Goal: Book appointment/travel/reservation

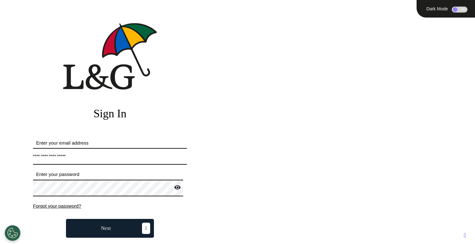
click at [117, 229] on button "Next" at bounding box center [110, 228] width 88 height 19
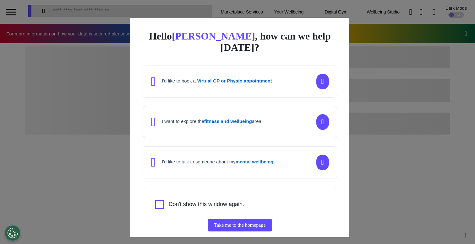
scroll to position [0, 237]
click at [114, 106] on div "Hello Ahmed , how can we help today? I'd like to book a Virtual GP or Physio ap…" at bounding box center [237, 122] width 475 height 244
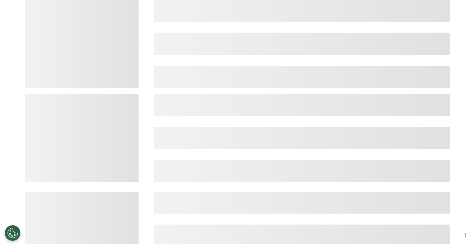
scroll to position [305, 0]
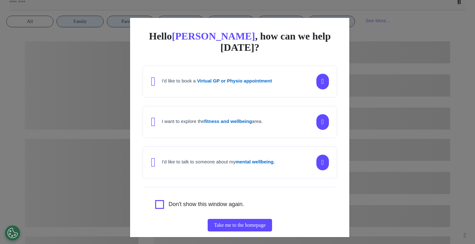
click at [76, 174] on div "Hello [PERSON_NAME] , how can we help [DATE]? I'd like to book a Virtual GP or …" at bounding box center [237, 122] width 475 height 244
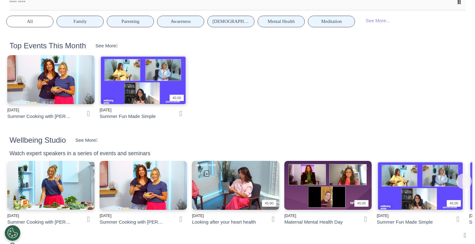
scroll to position [550, 0]
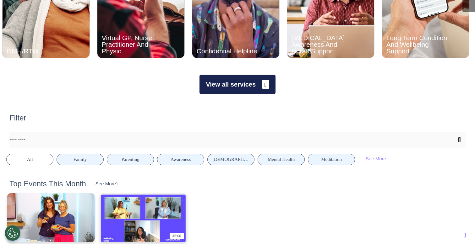
click at [226, 90] on button "View all services" at bounding box center [237, 84] width 76 height 19
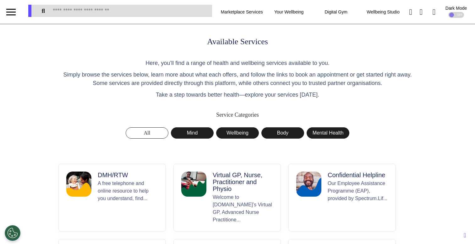
click at [107, 206] on p "A free telephone and online resource to help you understand, find..." at bounding box center [128, 202] width 60 height 44
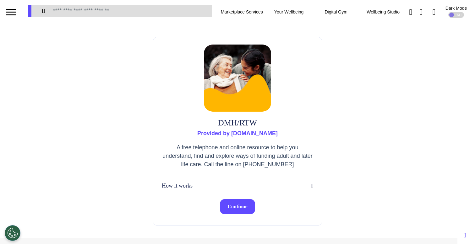
click at [235, 208] on span "Continue" at bounding box center [237, 206] width 20 height 5
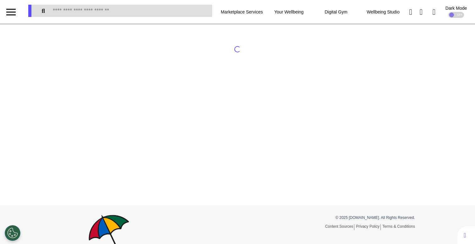
click at [374, 96] on div at bounding box center [237, 115] width 475 height 182
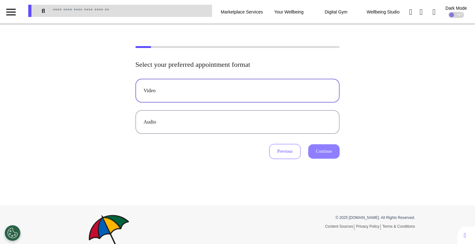
click at [300, 93] on div "Video" at bounding box center [238, 91] width 188 height 8
click at [325, 158] on button "Continue" at bounding box center [323, 151] width 31 height 14
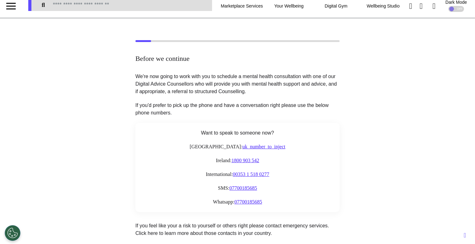
scroll to position [8, 0]
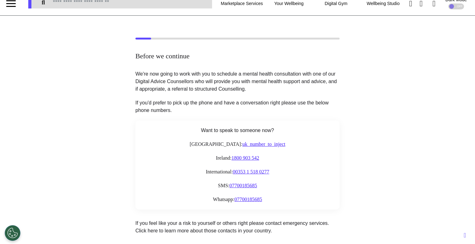
click at [13, 5] on div at bounding box center [10, 3] width 9 height 10
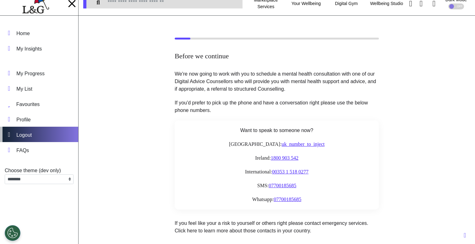
click at [45, 139] on div "Logout" at bounding box center [39, 134] width 78 height 15
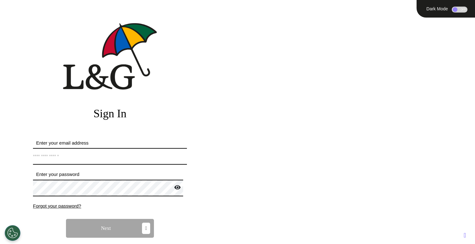
click at [85, 159] on input "Enter your email address" at bounding box center [110, 156] width 154 height 17
type input "**********"
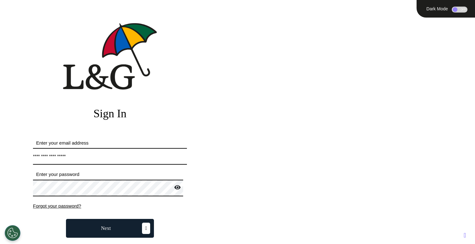
click at [123, 224] on button "Next" at bounding box center [110, 228] width 88 height 19
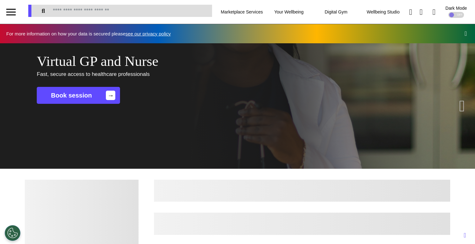
scroll to position [0, 237]
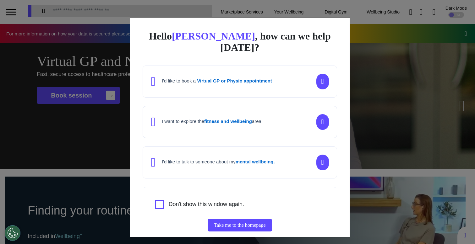
click at [399, 144] on div "Hello [PERSON_NAME] , how can we help [DATE]? I'd like to book a Virtual GP or …" at bounding box center [237, 122] width 475 height 244
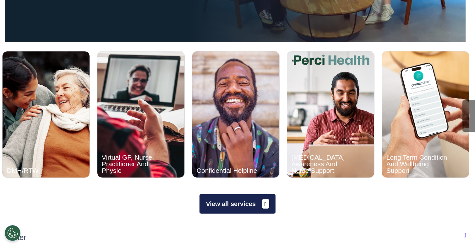
click at [244, 204] on button "View all services" at bounding box center [237, 203] width 76 height 19
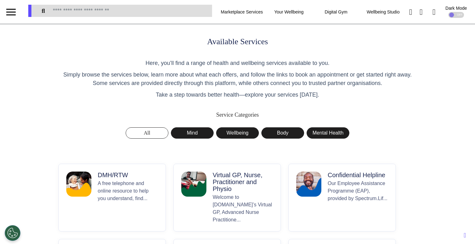
click at [123, 196] on p "A free telephone and online resource to help you understand, find..." at bounding box center [128, 202] width 60 height 44
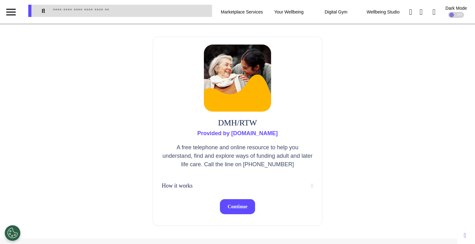
click at [246, 206] on span "Continue" at bounding box center [237, 206] width 20 height 5
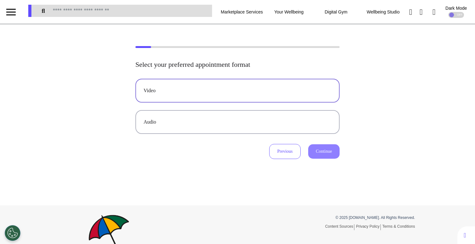
click at [253, 95] on button "Video" at bounding box center [237, 91] width 204 height 24
click at [324, 151] on button "Continue" at bounding box center [323, 151] width 31 height 14
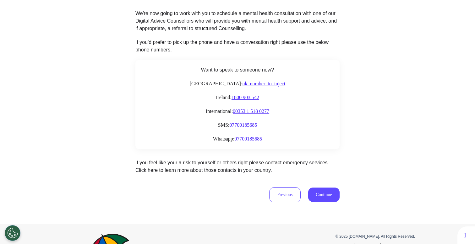
scroll to position [82, 0]
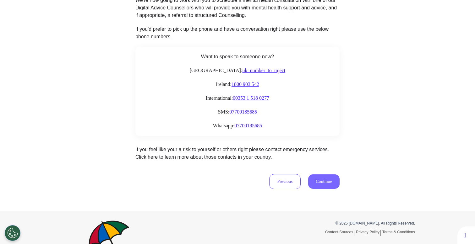
click at [316, 184] on button "Continue" at bounding box center [323, 182] width 31 height 14
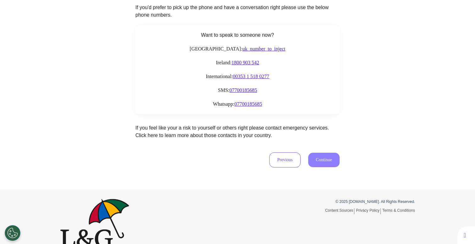
scroll to position [117, 0]
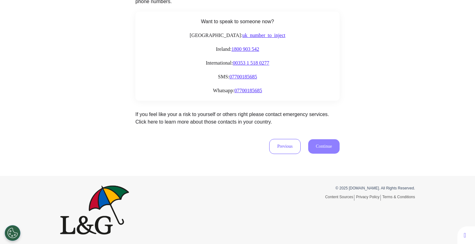
click at [325, 161] on div "Before we continue We're now going to work with you to schedule a mental health…" at bounding box center [237, 41] width 475 height 269
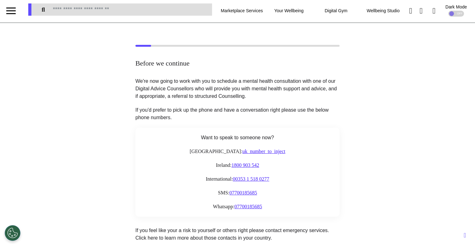
scroll to position [0, 0]
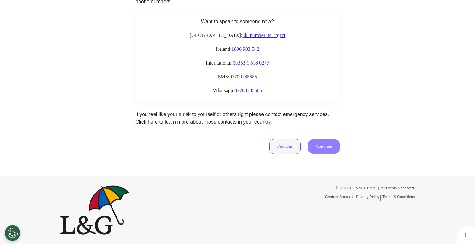
click at [280, 146] on button "Previous" at bounding box center [284, 146] width 31 height 15
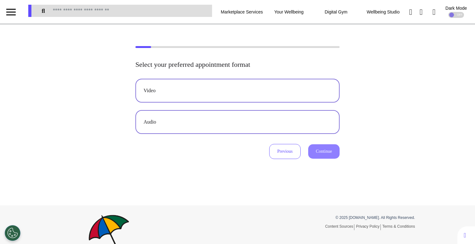
click at [305, 131] on button "Audio" at bounding box center [237, 122] width 204 height 24
click at [268, 89] on div "Video" at bounding box center [238, 91] width 188 height 8
click at [268, 123] on div "Audio" at bounding box center [238, 122] width 188 height 8
click at [266, 99] on button "Video" at bounding box center [237, 91] width 204 height 24
click at [323, 149] on button "Continue" at bounding box center [323, 151] width 31 height 14
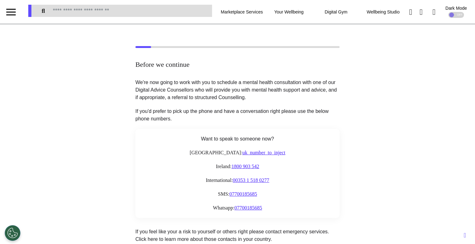
scroll to position [117, 0]
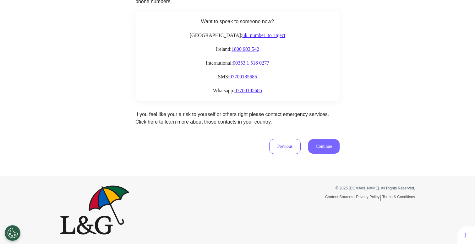
click at [316, 150] on button "Continue" at bounding box center [323, 146] width 31 height 14
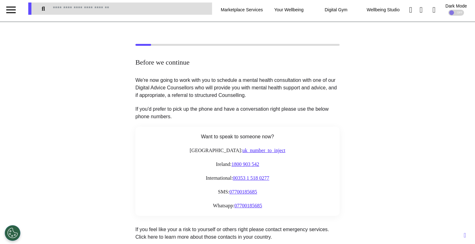
scroll to position [62, 0]
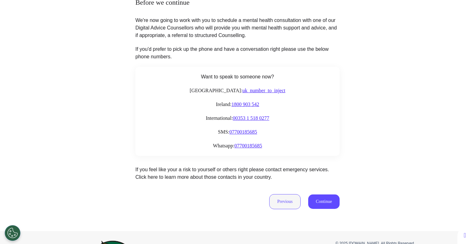
click at [278, 201] on button "Previous" at bounding box center [284, 201] width 31 height 15
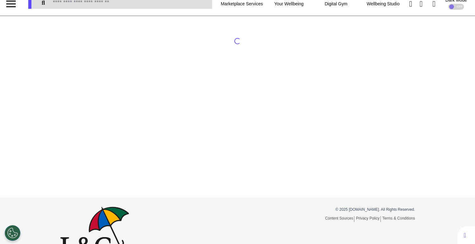
scroll to position [0, 0]
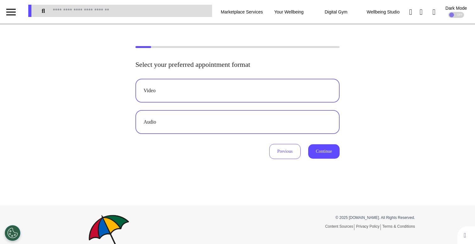
click at [242, 122] on div "Audio" at bounding box center [238, 122] width 188 height 8
click at [315, 148] on button "Continue" at bounding box center [323, 151] width 31 height 14
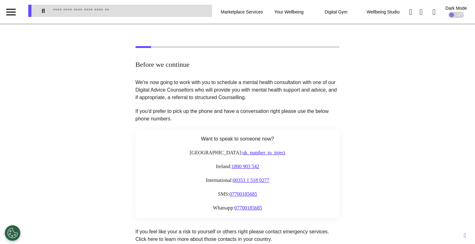
scroll to position [117, 0]
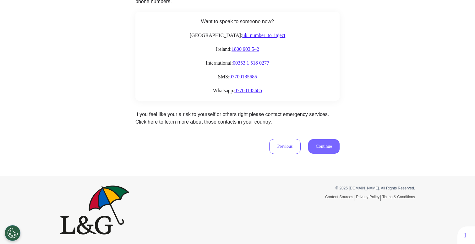
click at [317, 149] on button "Continue" at bounding box center [323, 146] width 31 height 14
click at [326, 151] on button "Continue" at bounding box center [323, 146] width 31 height 14
click at [322, 155] on div "Before we continue We're now going to work with you to schedule a mental health…" at bounding box center [237, 41] width 475 height 269
click at [323, 151] on button "Continue" at bounding box center [323, 146] width 31 height 14
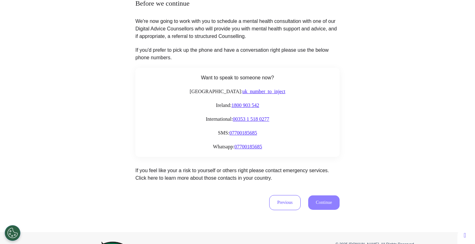
scroll to position [73, 0]
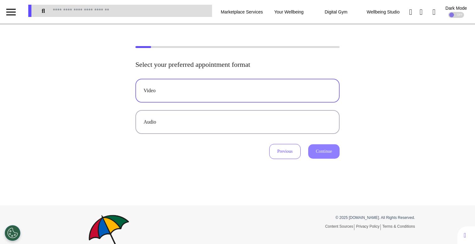
click at [269, 85] on button "Video" at bounding box center [237, 91] width 204 height 24
click at [324, 146] on button "Continue" at bounding box center [323, 151] width 31 height 14
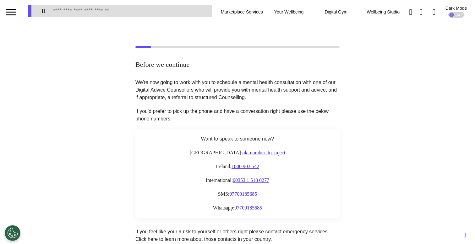
scroll to position [117, 0]
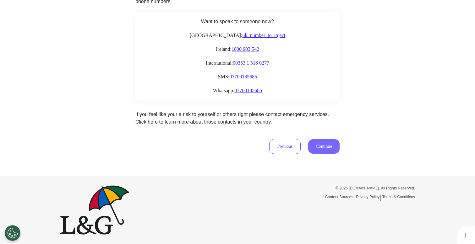
click at [326, 148] on button "Continue" at bounding box center [323, 146] width 31 height 14
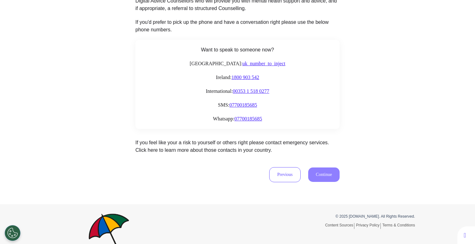
scroll to position [49, 0]
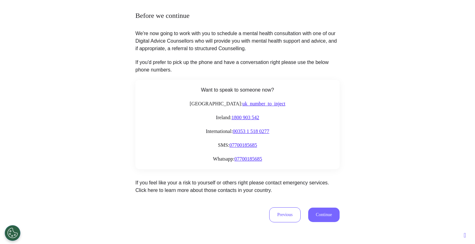
click at [320, 210] on button "Continue" at bounding box center [323, 215] width 31 height 14
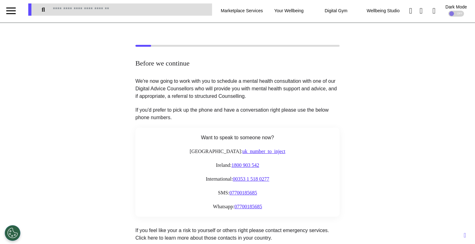
scroll to position [0, 0]
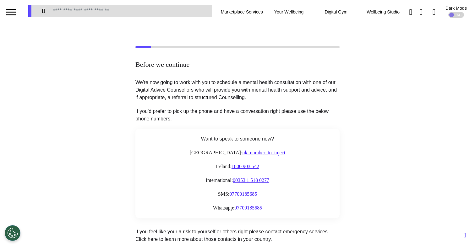
click at [15, 9] on div at bounding box center [10, 9] width 9 height 1
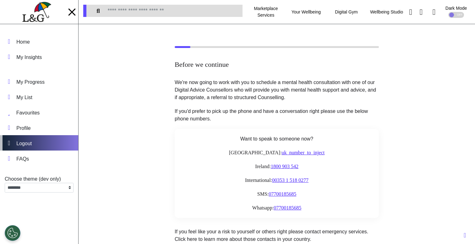
click at [50, 142] on div "Logout" at bounding box center [39, 142] width 78 height 15
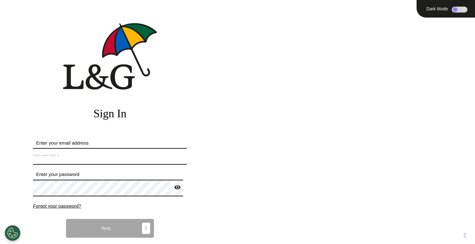
click at [107, 155] on input "Enter your email address" at bounding box center [110, 156] width 154 height 17
type input "**********"
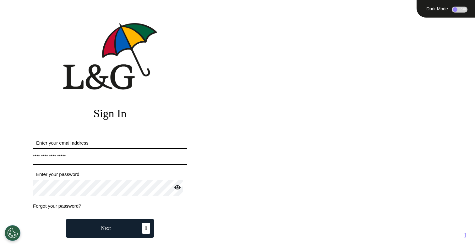
click at [134, 223] on button "Next" at bounding box center [110, 228] width 88 height 19
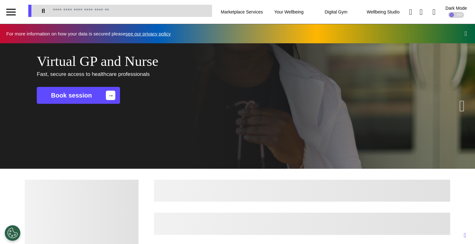
scroll to position [0, 237]
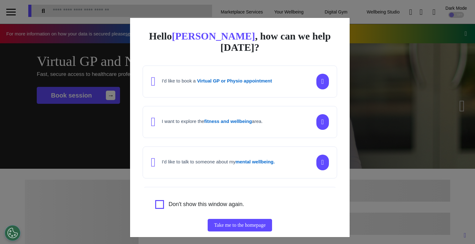
click at [85, 165] on div "Hello [PERSON_NAME] , how can we help [DATE]? I'd like to book a Virtual GP or …" at bounding box center [237, 122] width 475 height 244
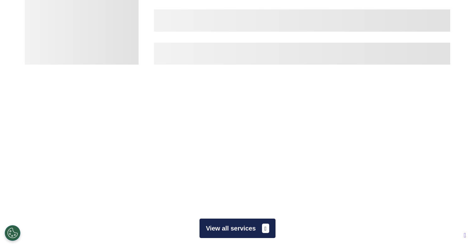
click at [219, 229] on button "View all services" at bounding box center [237, 228] width 76 height 19
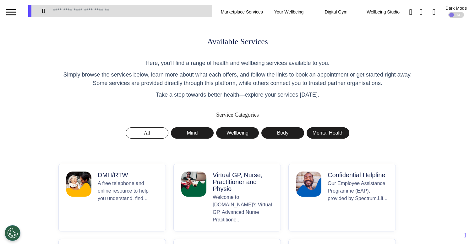
click at [136, 192] on p "A free telephone and online resource to help you understand, find..." at bounding box center [128, 202] width 60 height 44
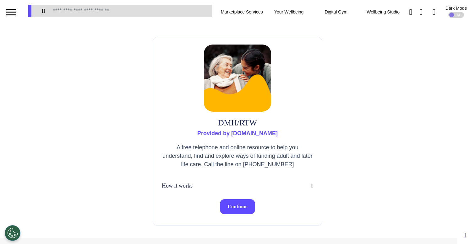
click at [234, 209] on span "Continue" at bounding box center [237, 206] width 20 height 5
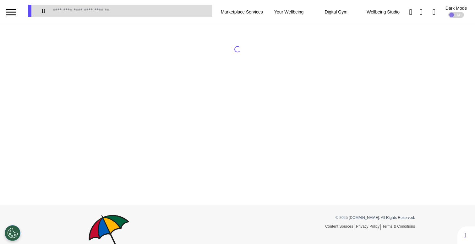
click at [155, 185] on div at bounding box center [237, 115] width 475 height 182
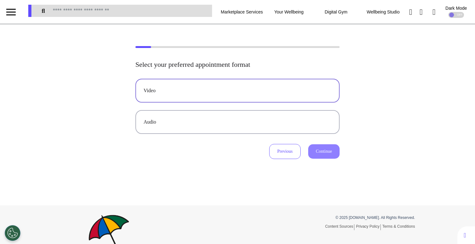
click at [204, 93] on div "Video" at bounding box center [238, 91] width 188 height 8
click at [315, 150] on button "Continue" at bounding box center [323, 151] width 31 height 14
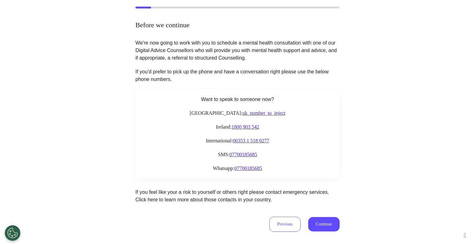
scroll to position [117, 0]
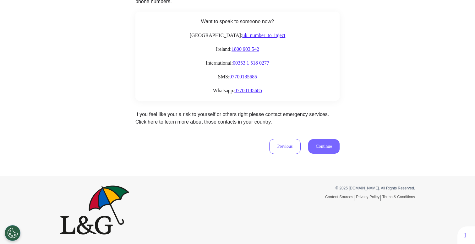
click at [322, 143] on button "Continue" at bounding box center [323, 146] width 31 height 14
click at [319, 146] on button "Continue" at bounding box center [323, 146] width 31 height 14
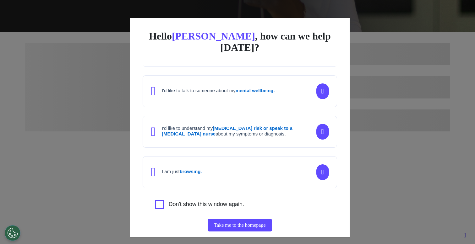
scroll to position [72, 0]
click at [19, 127] on div "Hello Ahmed , how can we help today? I'd like to book a Virtual GP or Physio ap…" at bounding box center [237, 122] width 475 height 244
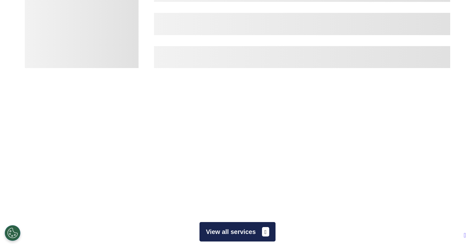
scroll to position [194, 0]
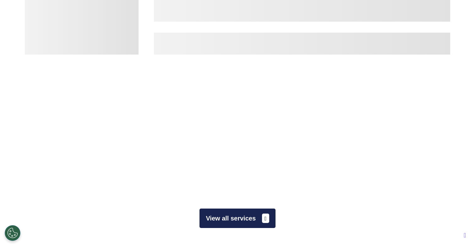
click at [220, 213] on button "View all services" at bounding box center [237, 218] width 76 height 19
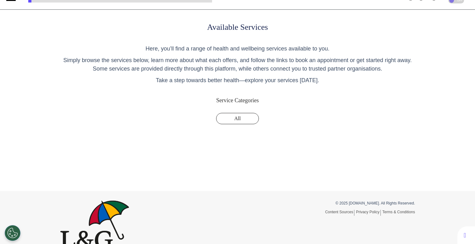
scroll to position [29, 0]
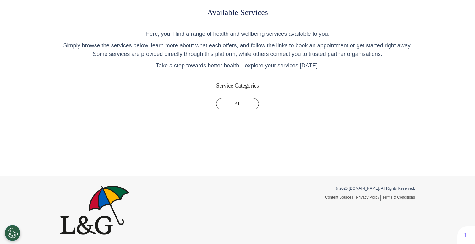
click at [240, 105] on button "All" at bounding box center [237, 103] width 43 height 11
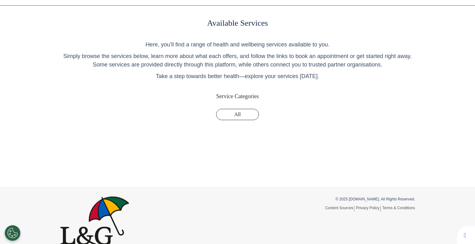
scroll to position [0, 0]
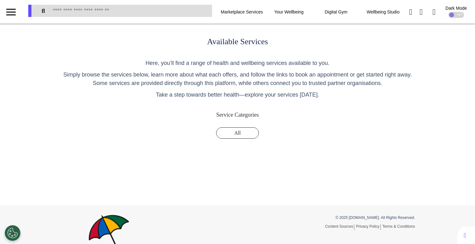
click at [11, 14] on div at bounding box center [10, 12] width 9 height 10
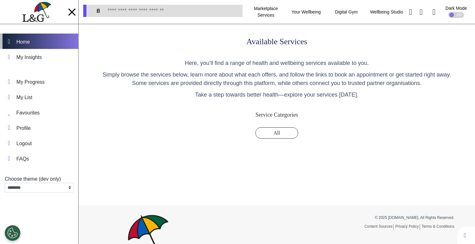
click at [30, 43] on div "Home" at bounding box center [23, 42] width 14 height 8
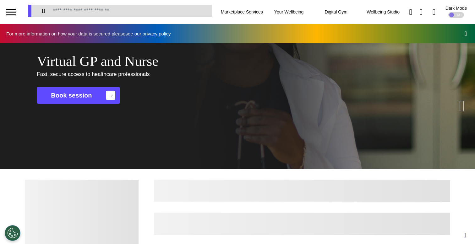
scroll to position [0, 237]
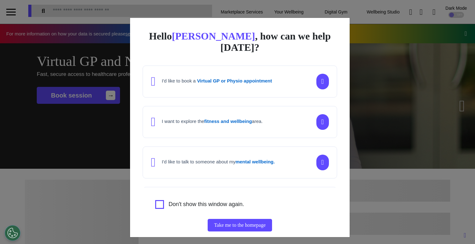
click at [383, 120] on div "Hello Ahmed , how can we help today? I'd like to book a Virtual GP or Physio ap…" at bounding box center [237, 122] width 475 height 244
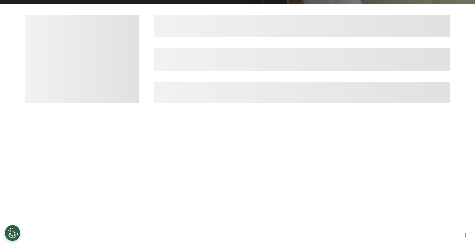
scroll to position [177, 0]
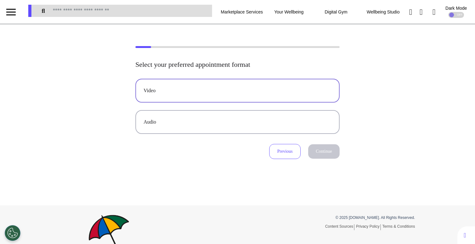
click at [275, 93] on div "Video" at bounding box center [238, 91] width 188 height 8
click at [326, 153] on button "Continue" at bounding box center [323, 151] width 31 height 14
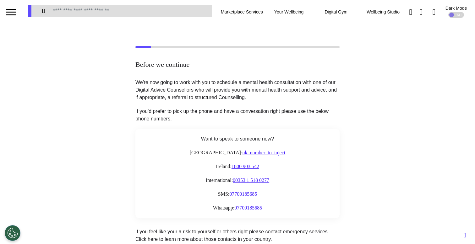
scroll to position [117, 0]
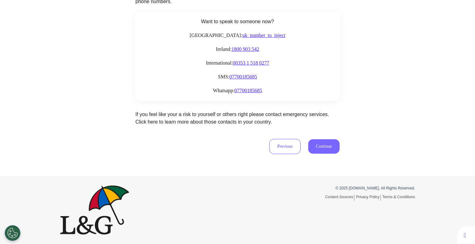
click at [326, 149] on button "Continue" at bounding box center [323, 146] width 31 height 14
click at [320, 144] on button "Continue" at bounding box center [323, 146] width 31 height 14
click at [226, 155] on div "Before we continue We're now going to work with you to schedule a mental health…" at bounding box center [237, 41] width 475 height 269
click at [328, 146] on button "Continue" at bounding box center [323, 146] width 31 height 14
click at [325, 144] on button "Continue" at bounding box center [323, 146] width 31 height 14
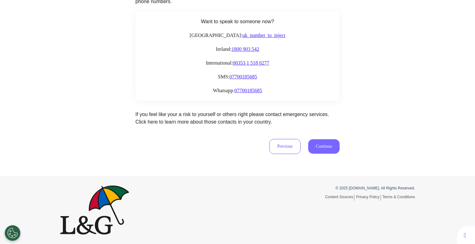
click at [320, 149] on button "Continue" at bounding box center [323, 146] width 31 height 14
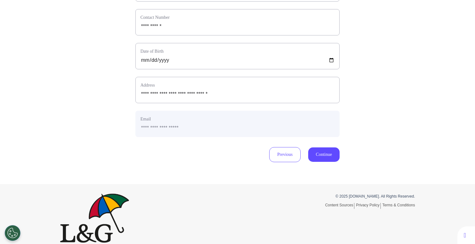
scroll to position [186, 0]
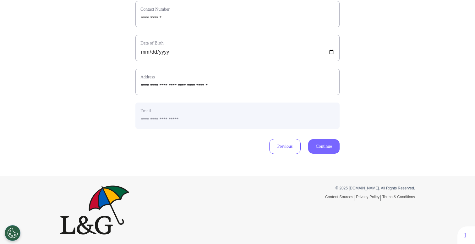
click at [321, 152] on button "Continue" at bounding box center [323, 146] width 31 height 14
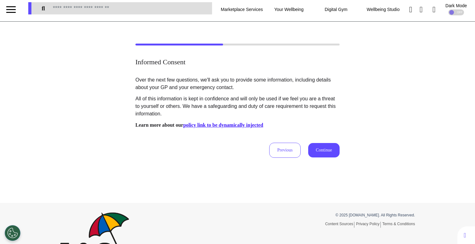
scroll to position [0, 0]
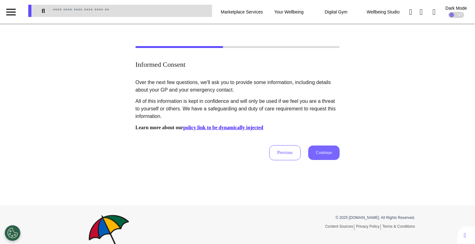
click at [321, 153] on button "Continue" at bounding box center [323, 153] width 31 height 14
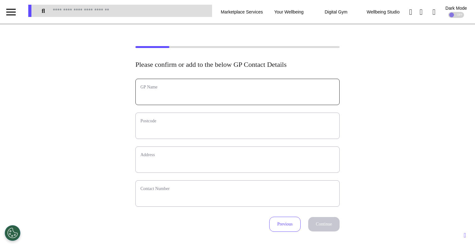
click at [239, 93] on input "text" at bounding box center [237, 96] width 194 height 8
type input "*****"
type input "*"
select select
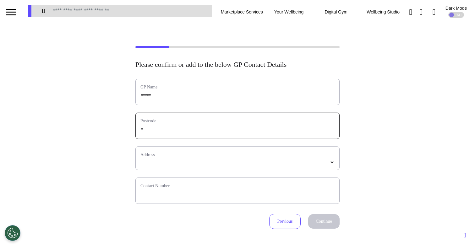
type input "**"
select select
type input "***"
select select
type input "****"
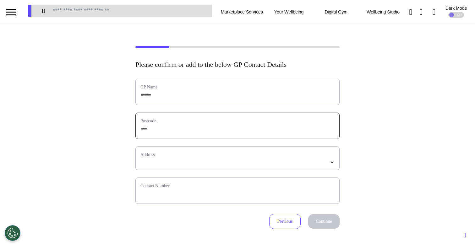
select select
type input "*****"
select select
click at [144, 131] on input "*****" at bounding box center [237, 130] width 194 height 8
type input "****"
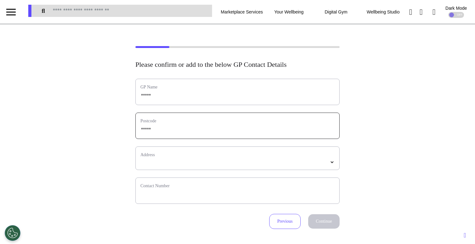
select select
type input "*****"
select select
type input "****"
select select
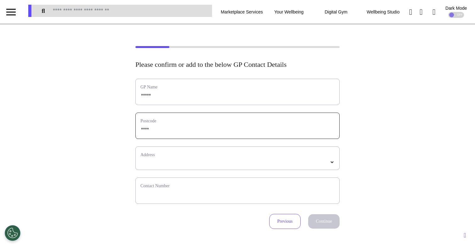
type input "*****"
select select
type input "*****"
click at [186, 163] on select "*****" at bounding box center [237, 162] width 194 height 5
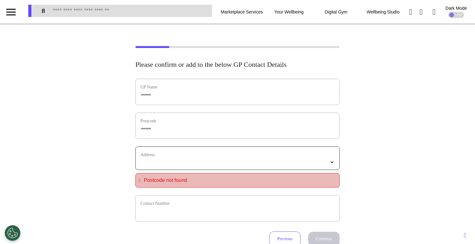
click at [183, 161] on select "*****" at bounding box center [237, 162] width 194 height 5
select select
click at [166, 165] on select "*****" at bounding box center [237, 162] width 194 height 5
click at [172, 161] on select "*****" at bounding box center [237, 162] width 194 height 5
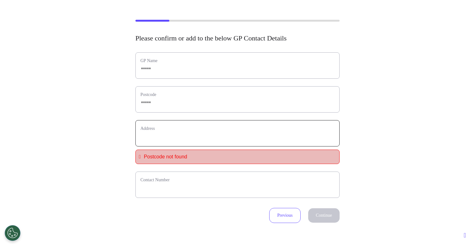
scroll to position [29, 0]
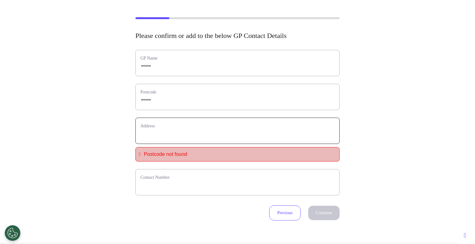
click at [156, 133] on input "text_area" at bounding box center [237, 135] width 194 height 8
type input "*********"
type input "**********"
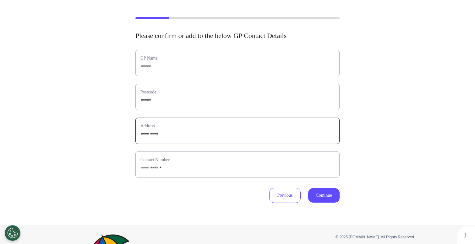
click at [160, 131] on input "text_area" at bounding box center [237, 135] width 194 height 8
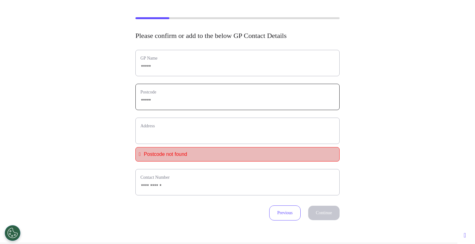
click at [164, 101] on input "*****" at bounding box center [237, 101] width 194 height 8
type input "*****"
select select
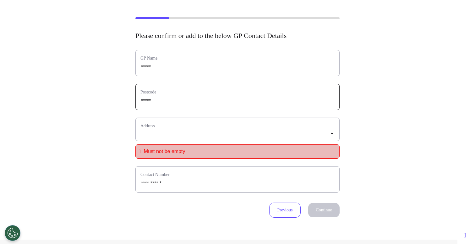
type input "*****"
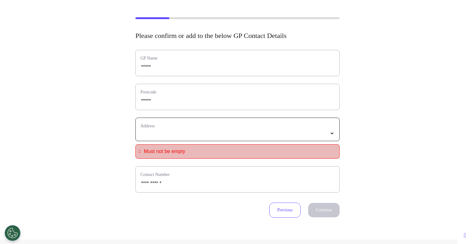
click at [182, 135] on select "*****" at bounding box center [237, 133] width 194 height 5
click at [196, 135] on select "*****" at bounding box center [237, 133] width 194 height 5
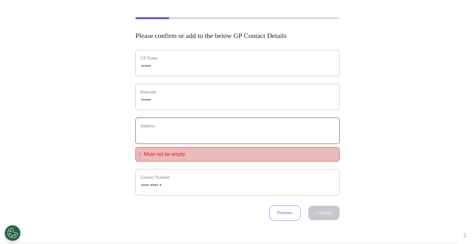
click at [200, 137] on input "text_area" at bounding box center [237, 135] width 194 height 8
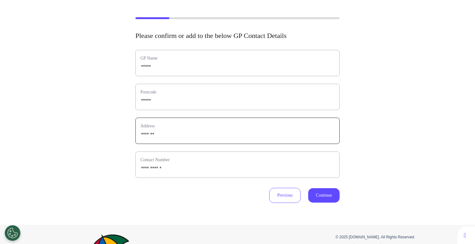
type input "*******"
click at [327, 198] on button "Continue" at bounding box center [323, 195] width 31 height 14
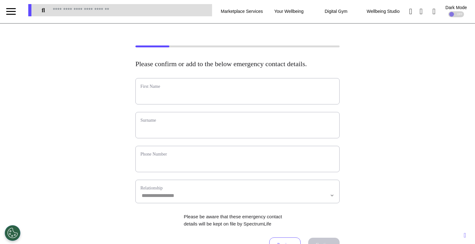
scroll to position [0, 0]
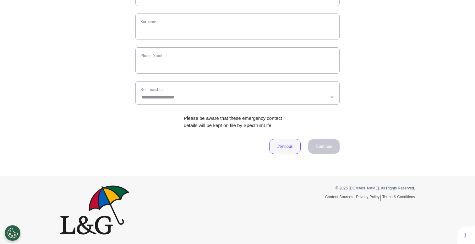
drag, startPoint x: 279, startPoint y: 144, endPoint x: 280, endPoint y: 147, distance: 3.2
click at [279, 144] on button "Previous" at bounding box center [284, 146] width 31 height 15
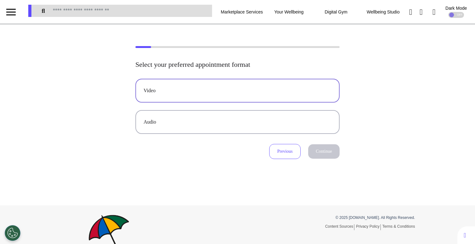
click at [156, 92] on div "Video" at bounding box center [238, 91] width 188 height 8
click at [328, 148] on button "Continue" at bounding box center [323, 151] width 31 height 14
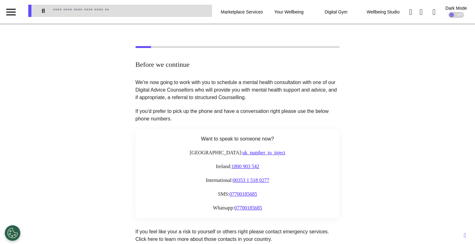
scroll to position [117, 0]
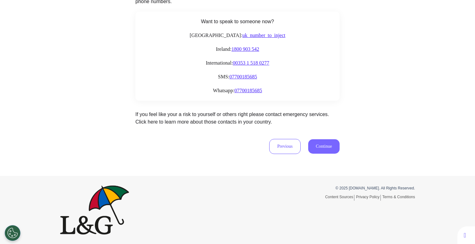
click at [313, 146] on button "Continue" at bounding box center [323, 146] width 31 height 14
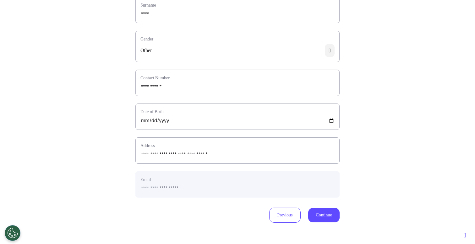
scroll to position [135, 0]
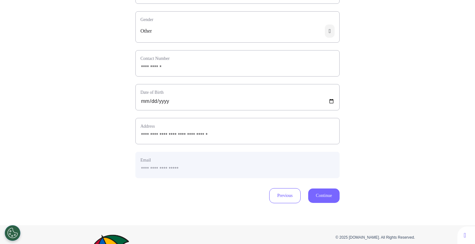
click at [313, 203] on button "Continue" at bounding box center [323, 196] width 31 height 14
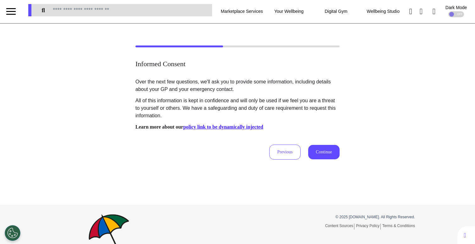
scroll to position [0, 0]
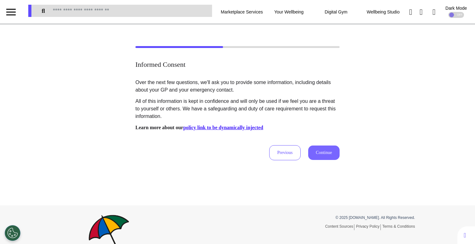
click at [332, 154] on button "Continue" at bounding box center [323, 153] width 31 height 14
click at [398, 108] on div "Informed Consent Over the next few questions, we'll ask you to provide some inf…" at bounding box center [237, 103] width 475 height 114
